Goal: Task Accomplishment & Management: Complete application form

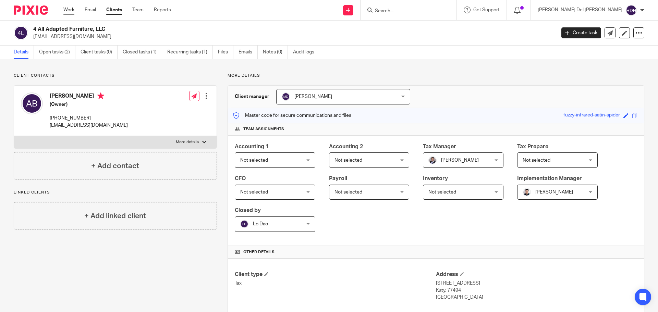
click at [71, 10] on link "Work" at bounding box center [68, 10] width 11 height 7
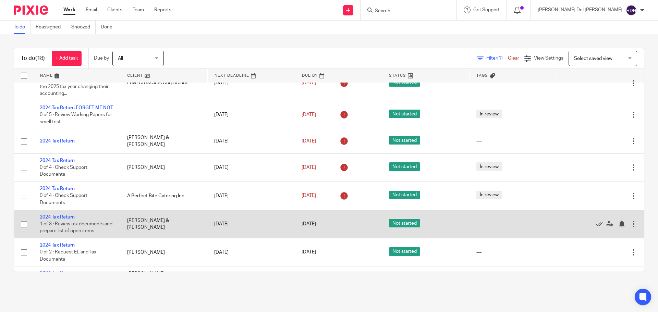
scroll to position [287, 0]
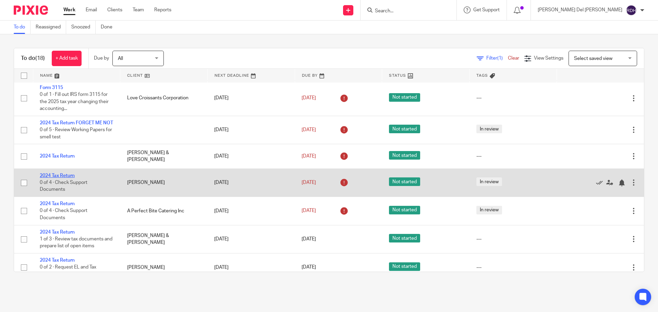
click at [59, 174] on link "2024 Tax Return" at bounding box center [57, 176] width 35 height 5
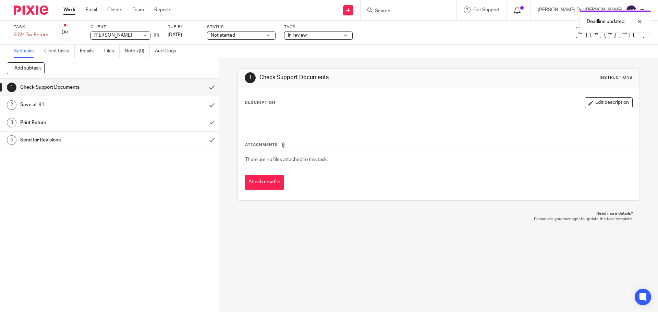
click at [69, 10] on link "Work" at bounding box center [69, 10] width 12 height 7
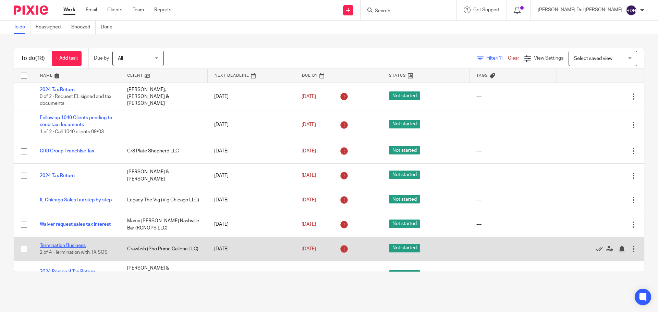
click at [66, 243] on link "Termination Business" at bounding box center [63, 245] width 46 height 5
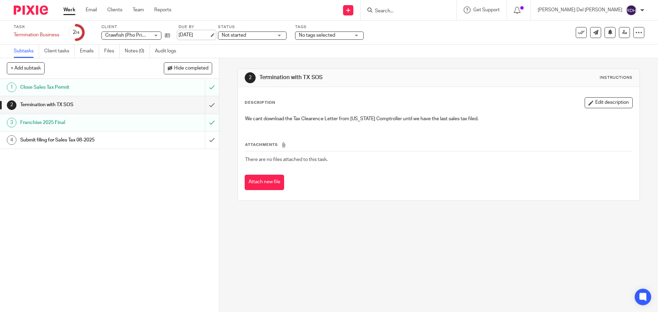
click at [210, 32] on link "[DATE]" at bounding box center [194, 35] width 31 height 7
click at [70, 10] on link "Work" at bounding box center [69, 10] width 12 height 7
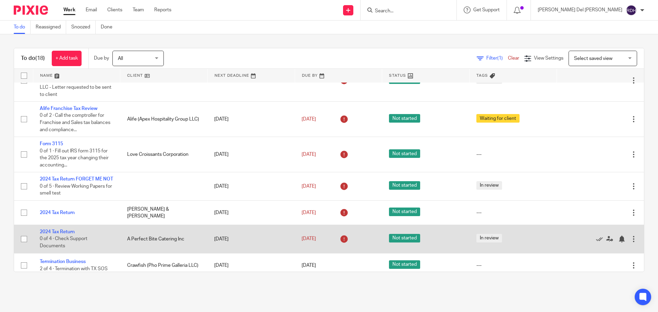
scroll to position [240, 0]
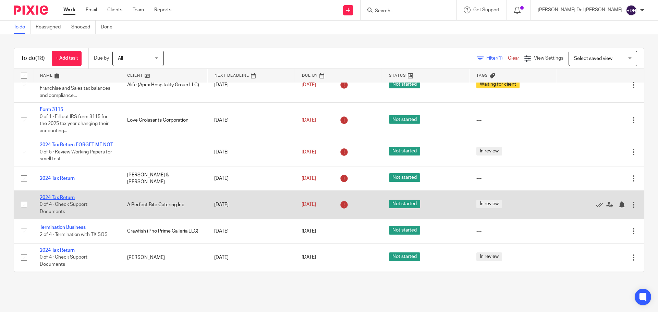
click at [63, 195] on link "2024 Tax Return" at bounding box center [57, 197] width 35 height 5
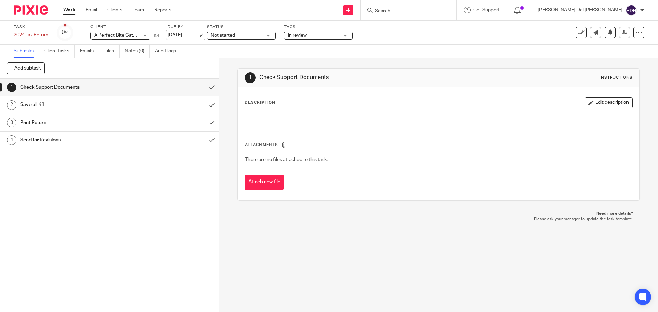
click at [190, 35] on link "[DATE]" at bounding box center [183, 35] width 31 height 7
click at [73, 11] on link "Work" at bounding box center [69, 10] width 12 height 7
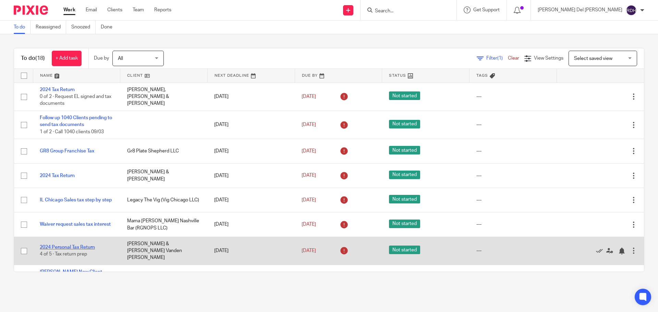
click at [65, 245] on link "2024 Personal Tax Return" at bounding box center [67, 247] width 55 height 5
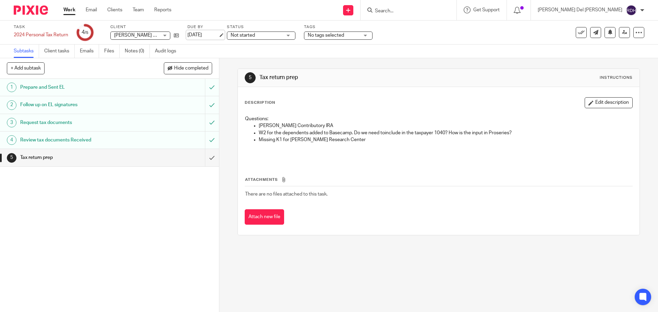
click at [195, 32] on link "[DATE]" at bounding box center [203, 35] width 31 height 7
click at [71, 10] on link "Work" at bounding box center [69, 10] width 12 height 7
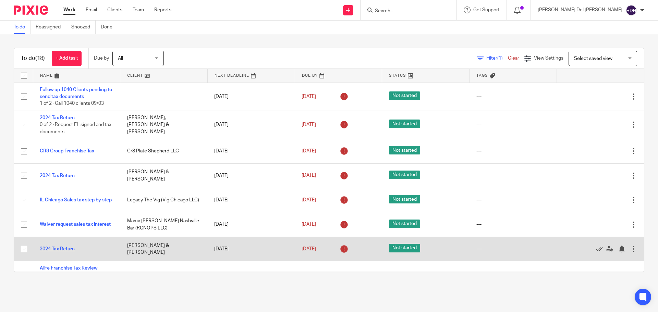
click at [68, 248] on link "2024 Tax Return" at bounding box center [57, 249] width 35 height 5
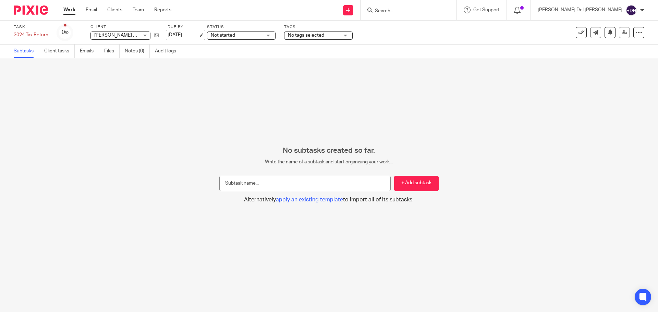
click at [194, 33] on link "[DATE]" at bounding box center [183, 35] width 31 height 7
click at [72, 10] on link "Work" at bounding box center [69, 10] width 12 height 7
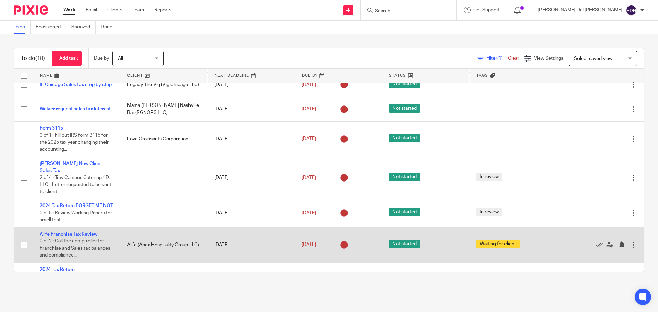
scroll to position [137, 0]
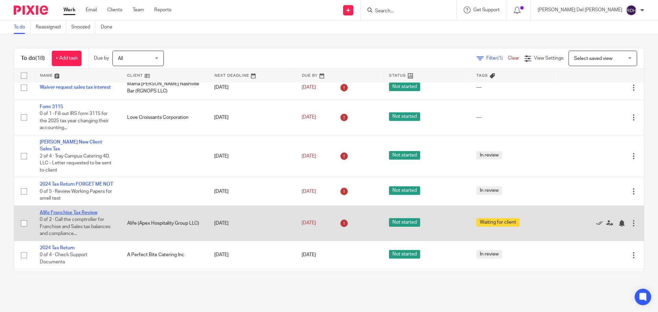
click at [78, 213] on link "Alife Franchise Tax Review" at bounding box center [69, 213] width 58 height 5
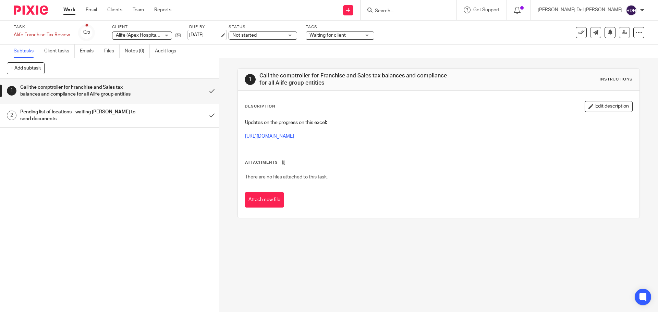
click at [204, 33] on link "[DATE]" at bounding box center [204, 35] width 31 height 7
click at [72, 9] on link "Work" at bounding box center [69, 10] width 12 height 7
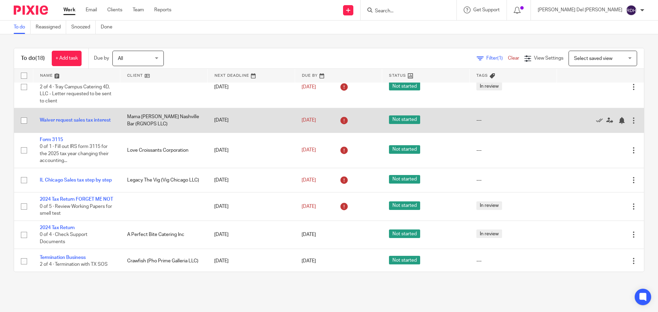
scroll to position [171, 0]
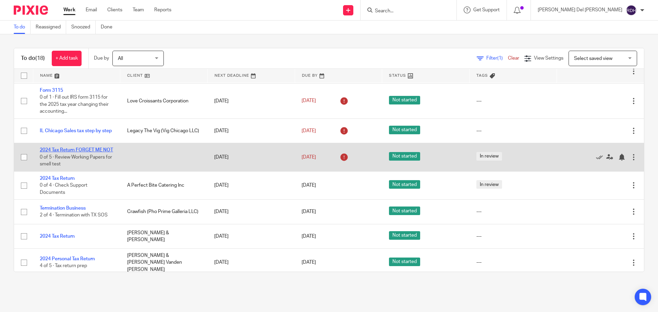
click at [75, 148] on link "2024 Tax Return FORGET ME NOT" at bounding box center [76, 150] width 73 height 5
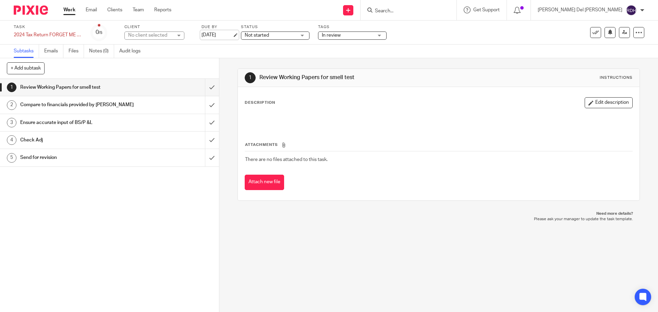
click at [211, 37] on link "[DATE]" at bounding box center [217, 35] width 31 height 7
click at [65, 11] on link "Work" at bounding box center [69, 10] width 12 height 7
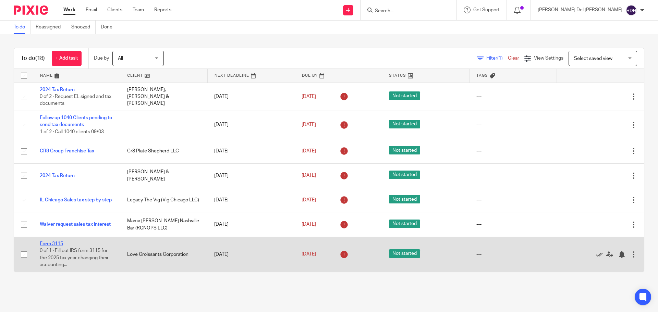
click at [52, 244] on link "Form 3115" at bounding box center [51, 244] width 23 height 5
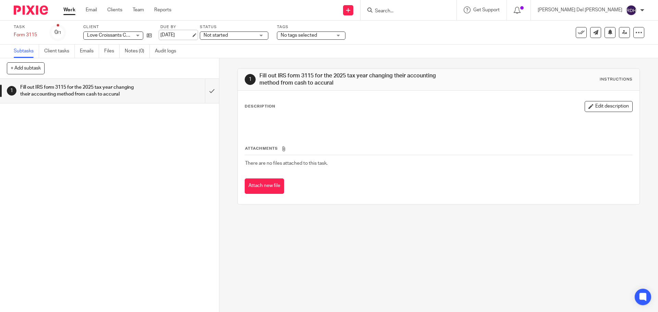
click at [175, 35] on link "[DATE]" at bounding box center [175, 35] width 31 height 7
click at [71, 11] on link "Work" at bounding box center [69, 10] width 12 height 7
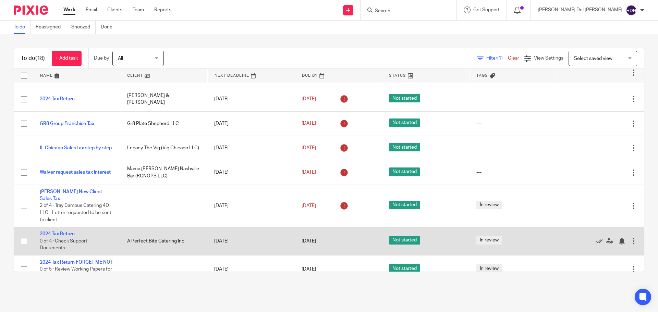
scroll to position [69, 0]
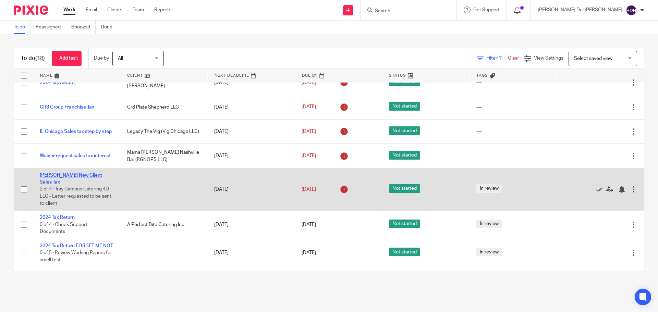
click at [72, 175] on link "[PERSON_NAME] New Client Sales Tax" at bounding box center [71, 179] width 62 height 12
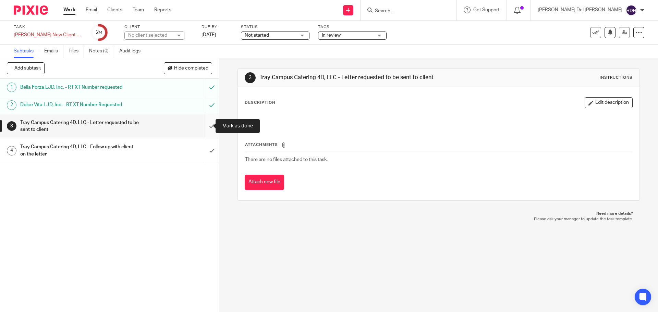
click at [205, 126] on input "submit" at bounding box center [109, 126] width 219 height 24
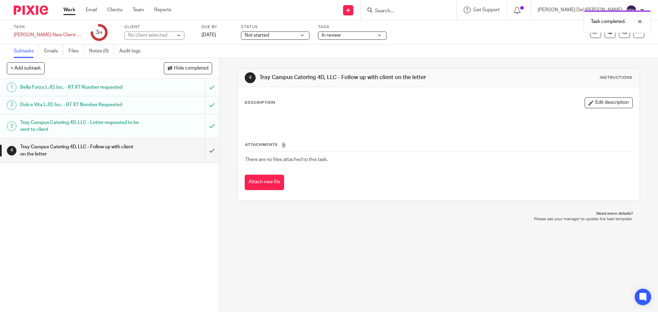
click at [198, 151] on link "4 Tray Campus Catering 4D, LLC - Follow up with client on the letter" at bounding box center [102, 151] width 205 height 24
click at [67, 11] on link "Work" at bounding box center [69, 10] width 12 height 7
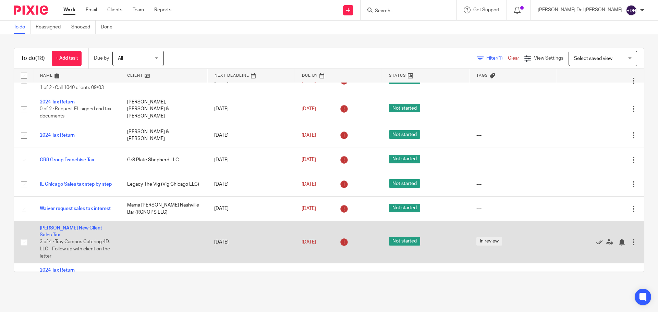
scroll to position [34, 0]
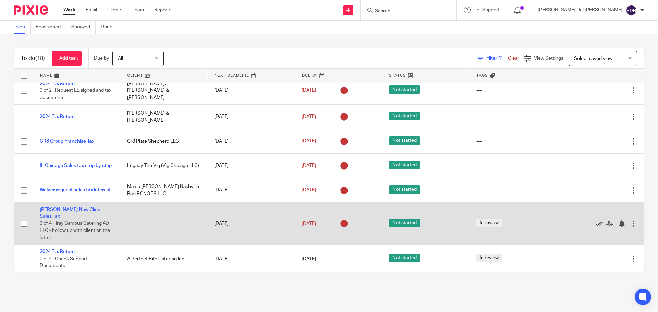
click at [596, 220] on icon at bounding box center [599, 223] width 7 height 7
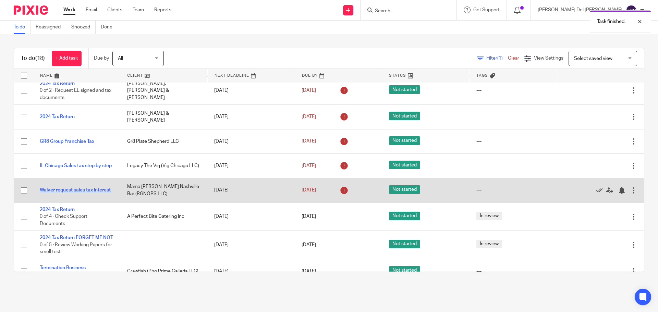
click at [52, 188] on link "Waiver request sales tax interest" at bounding box center [75, 190] width 71 height 5
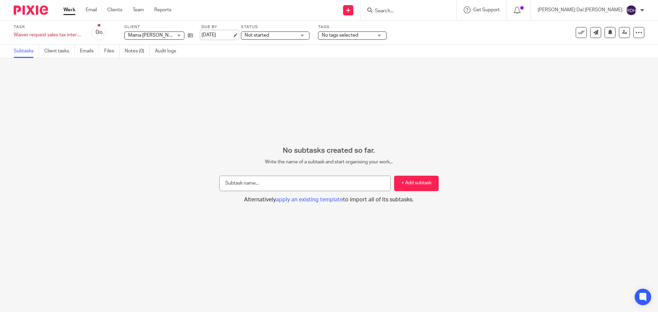
click at [218, 35] on link "[DATE]" at bounding box center [217, 35] width 31 height 7
click at [70, 10] on link "Work" at bounding box center [69, 10] width 12 height 7
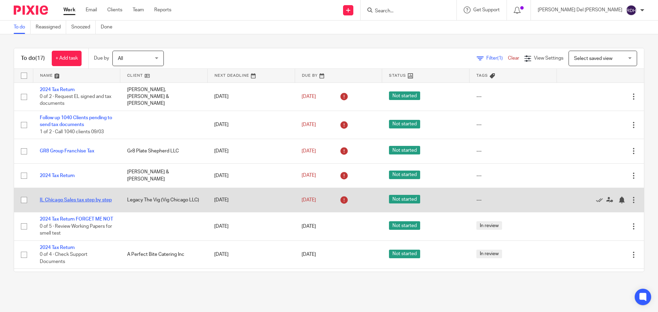
click at [65, 198] on link "IL Chicago Sales tax step by step" at bounding box center [76, 200] width 72 height 5
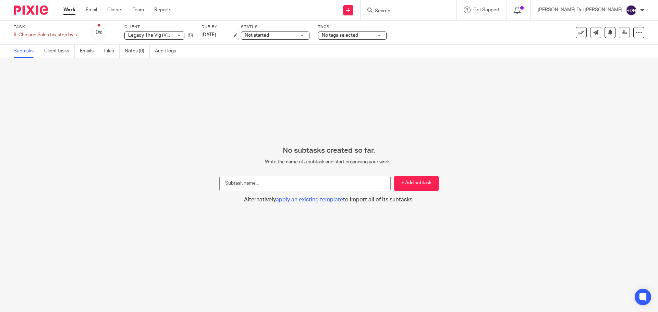
click at [226, 35] on link "[DATE]" at bounding box center [217, 35] width 31 height 7
click at [73, 10] on link "Work" at bounding box center [69, 10] width 12 height 7
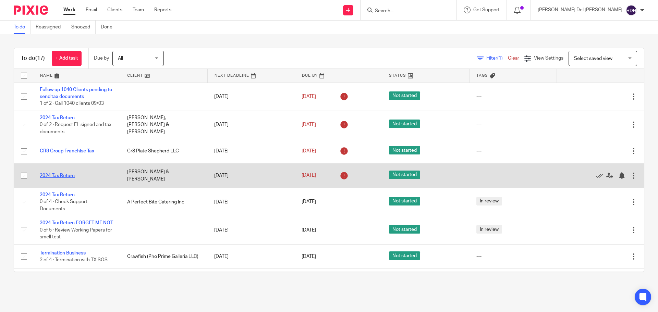
click at [50, 176] on link "2024 Tax Return" at bounding box center [57, 176] width 35 height 5
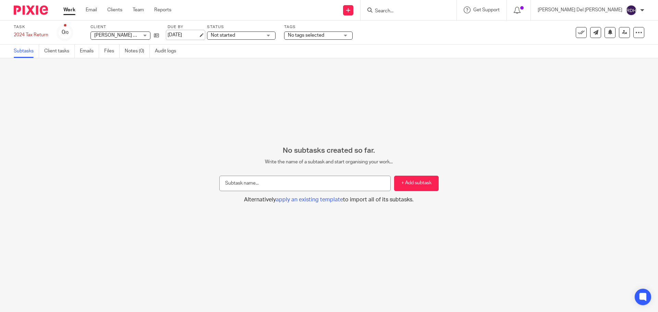
click at [184, 36] on link "[DATE]" at bounding box center [183, 35] width 31 height 7
click at [74, 8] on link "Work" at bounding box center [69, 10] width 12 height 7
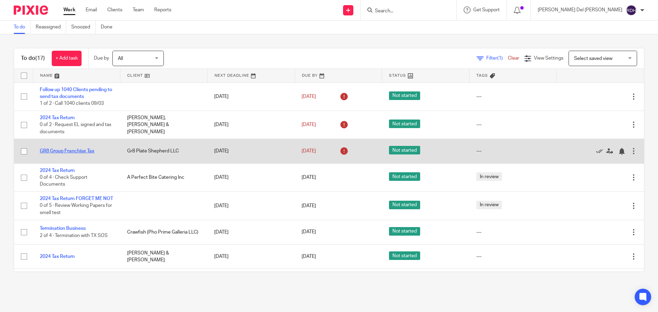
click at [87, 151] on link "GR8 Group Franchise Tax" at bounding box center [67, 151] width 55 height 5
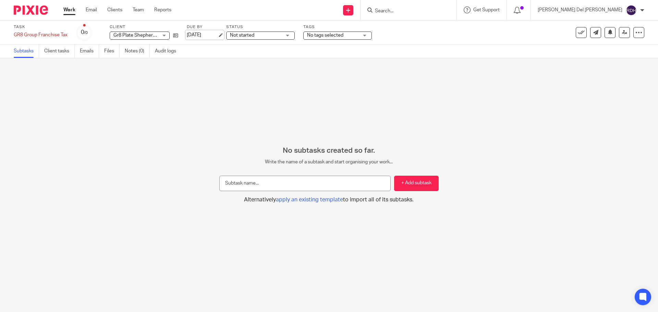
click at [195, 35] on link "[DATE]" at bounding box center [202, 35] width 31 height 7
click at [69, 9] on link "Work" at bounding box center [69, 10] width 12 height 7
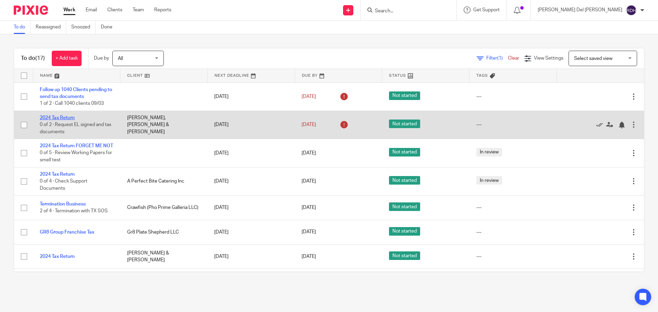
click at [62, 116] on link "2024 Tax Return" at bounding box center [57, 118] width 35 height 5
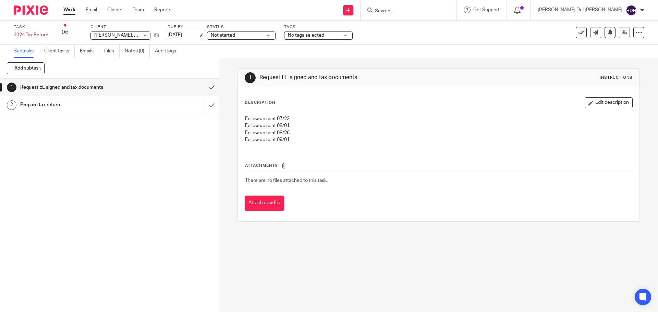
click at [188, 32] on link "[DATE]" at bounding box center [183, 35] width 31 height 7
click at [68, 8] on link "Work" at bounding box center [69, 10] width 12 height 7
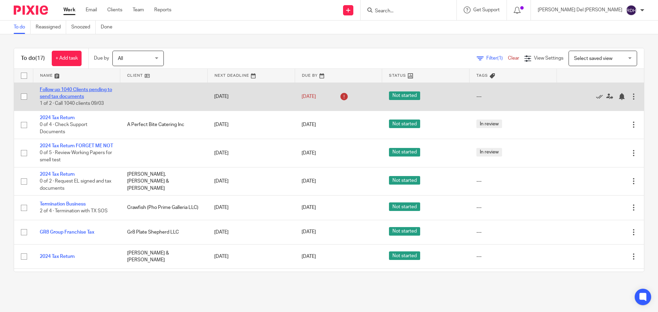
click at [72, 95] on link "Follow up 1040 Clients pending to send tax documents" at bounding box center [76, 93] width 72 height 12
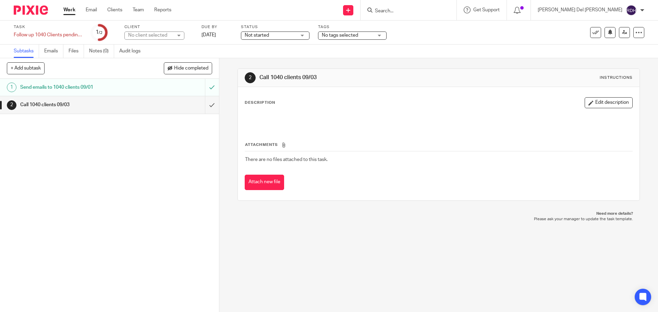
click at [67, 9] on link "Work" at bounding box center [69, 10] width 12 height 7
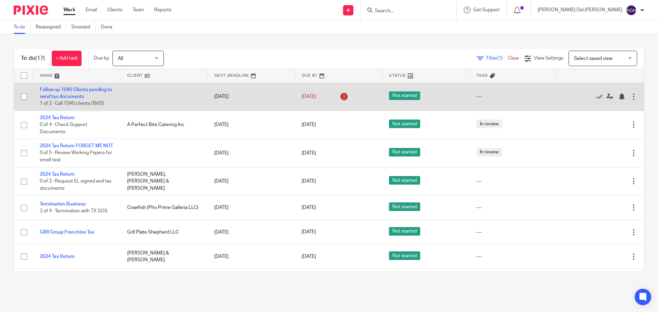
drag, startPoint x: 584, startPoint y: 97, endPoint x: 584, endPoint y: 103, distance: 5.1
click at [596, 97] on icon at bounding box center [599, 96] width 7 height 7
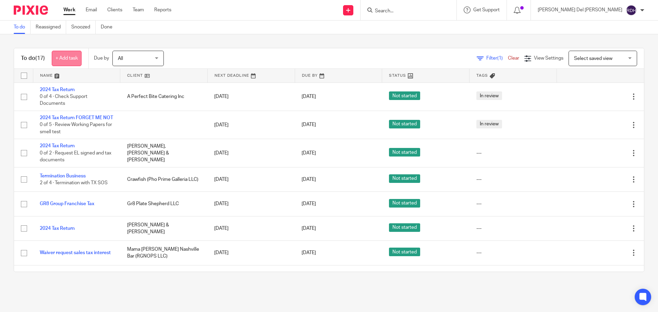
click at [67, 56] on link "+ Add task" at bounding box center [67, 58] width 30 height 15
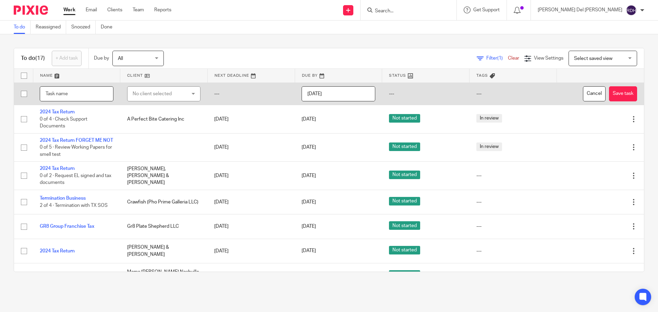
click at [75, 93] on input "text" at bounding box center [77, 93] width 74 height 15
click at [58, 91] on input "text" at bounding box center [77, 93] width 74 height 15
type input "C"
type input "1065X Tax Return"
click at [152, 98] on div "No client selected" at bounding box center [160, 94] width 54 height 14
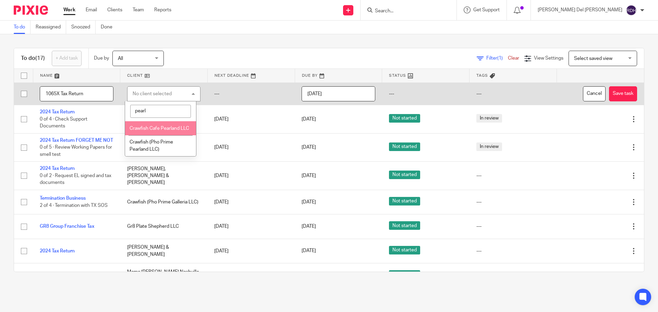
type input "pearl"
click at [164, 131] on li "Crawfish Cafe Pearland LLC" at bounding box center [160, 128] width 71 height 14
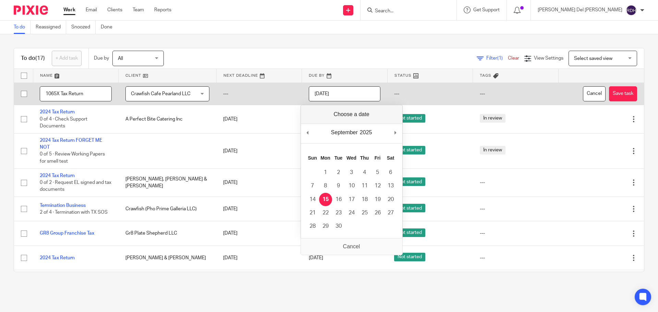
click at [335, 95] on input "[DATE]" at bounding box center [345, 93] width 72 height 15
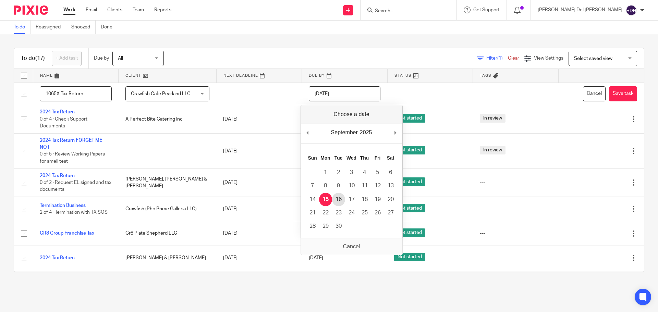
type input "2025-09-16"
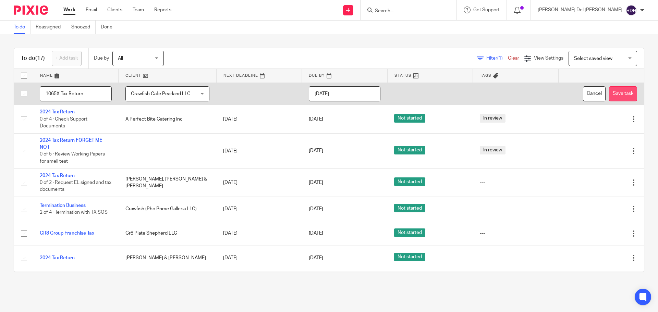
click at [609, 94] on button "Save task" at bounding box center [623, 93] width 28 height 15
